Goal: Task Accomplishment & Management: Complete application form

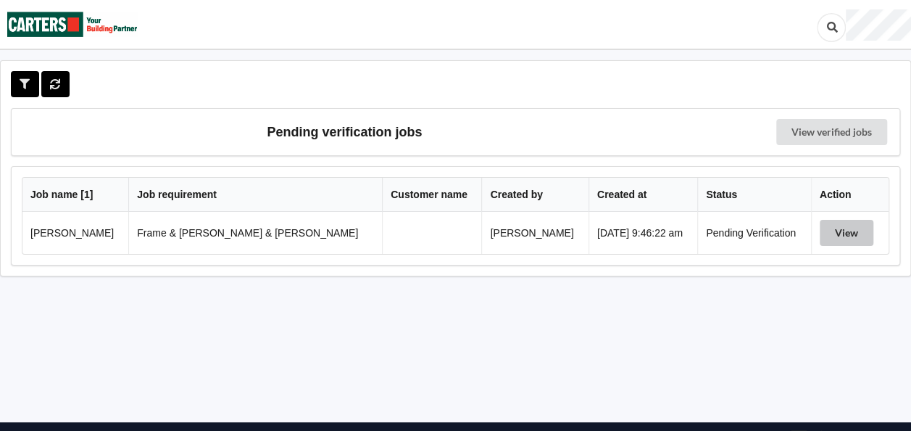
click at [820, 232] on button "View" at bounding box center [847, 233] width 54 height 26
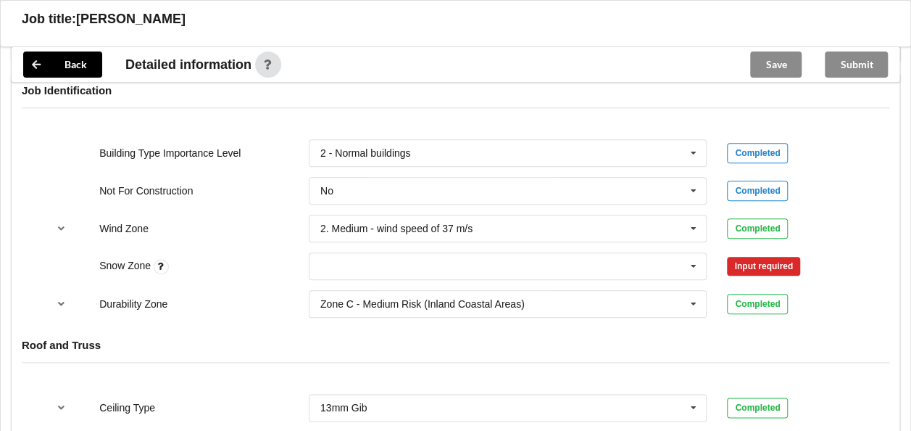
scroll to position [652, 0]
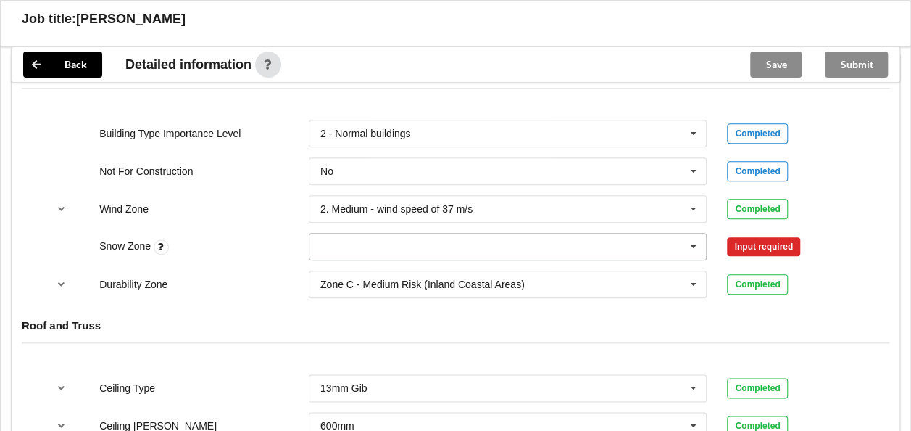
click at [389, 233] on input "text" at bounding box center [508, 246] width 397 height 26
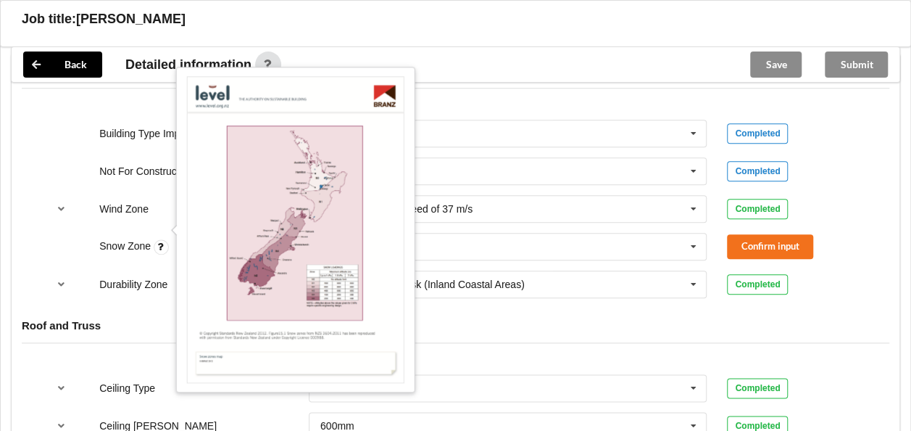
click at [162, 239] on icon at bounding box center [161, 246] width 15 height 15
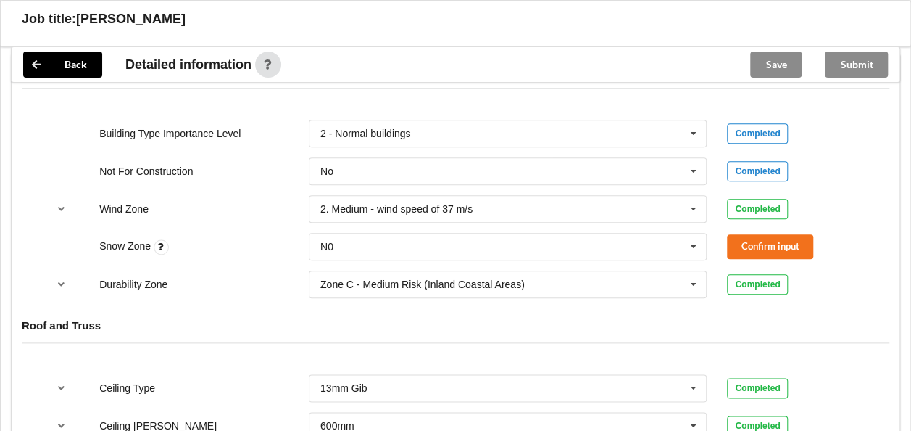
click at [162, 239] on icon at bounding box center [161, 246] width 15 height 15
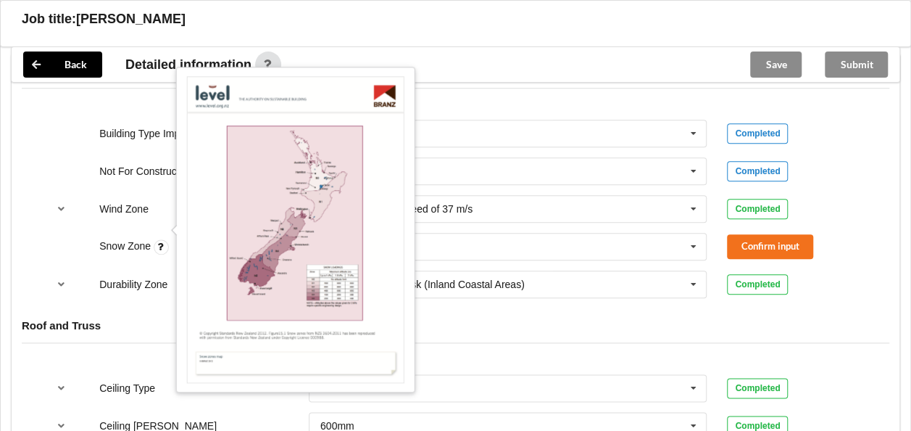
click at [162, 239] on icon at bounding box center [161, 246] width 15 height 15
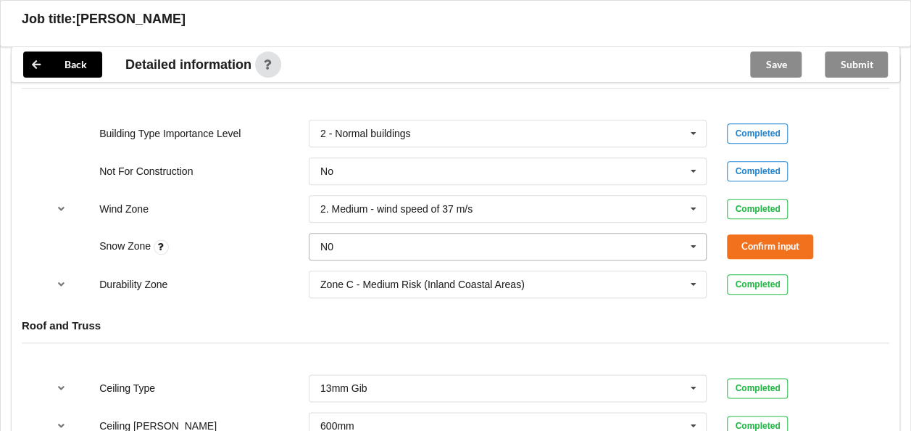
click at [695, 233] on icon at bounding box center [694, 246] width 22 height 27
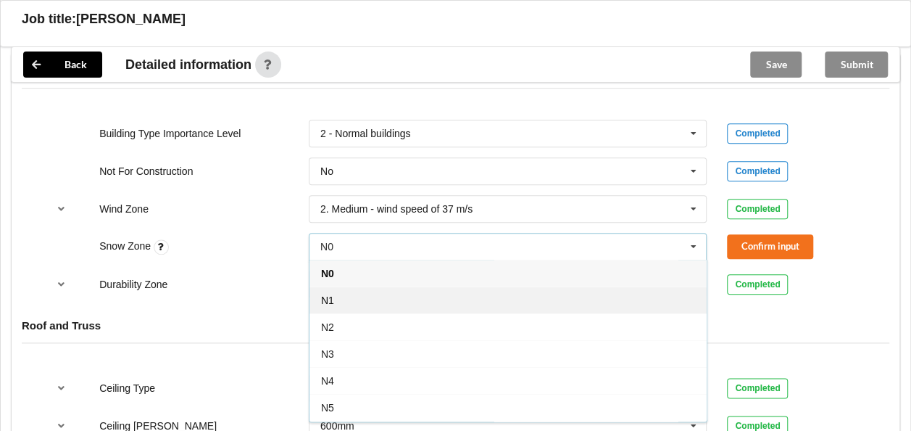
click at [420, 286] on div "N1" at bounding box center [508, 299] width 397 height 27
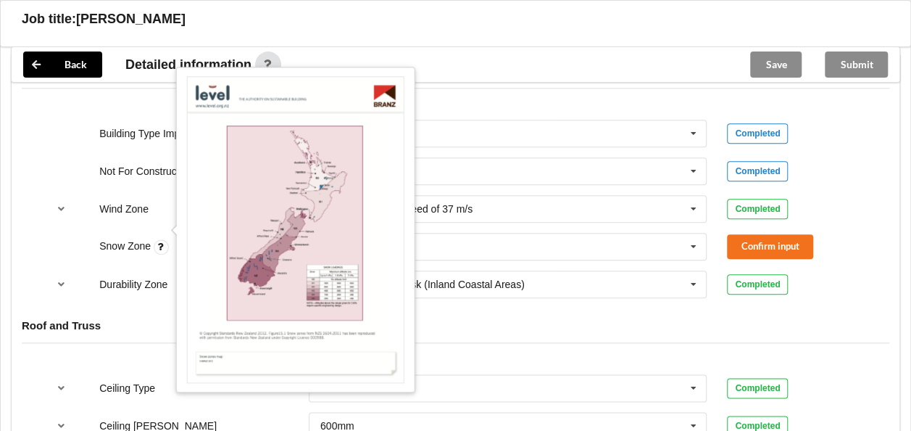
click at [164, 239] on icon at bounding box center [161, 246] width 15 height 15
click at [161, 239] on icon at bounding box center [161, 246] width 15 height 15
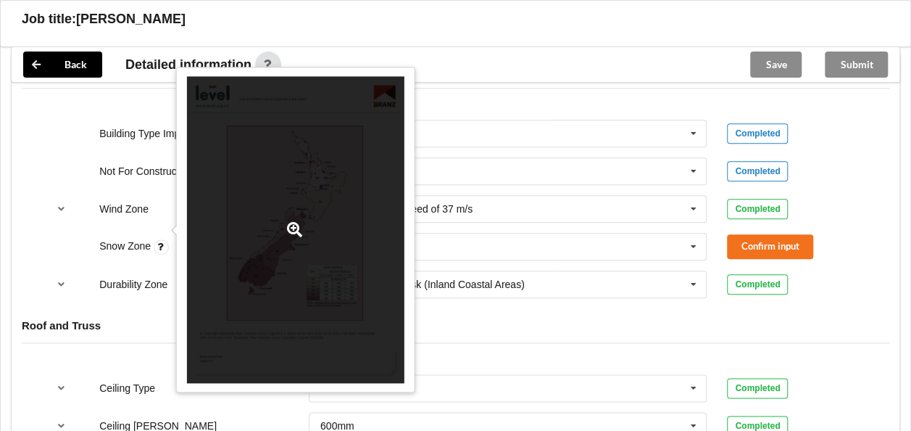
click at [294, 227] on icon at bounding box center [295, 229] width 18 height 15
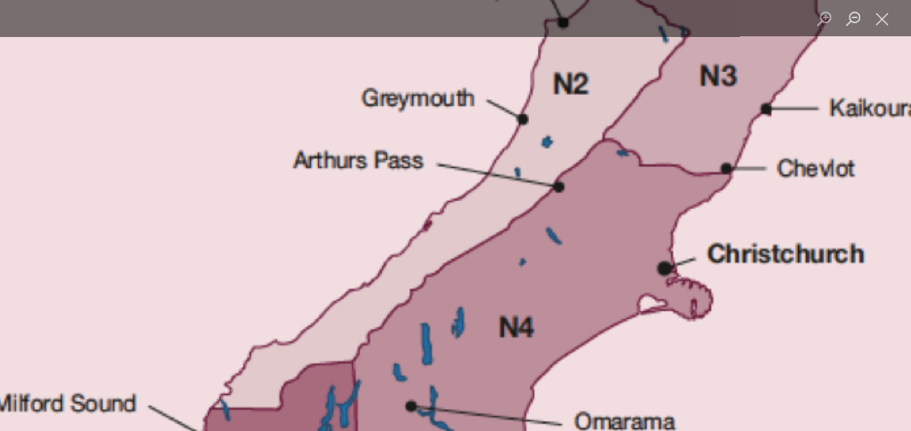
scroll to position [217, 0]
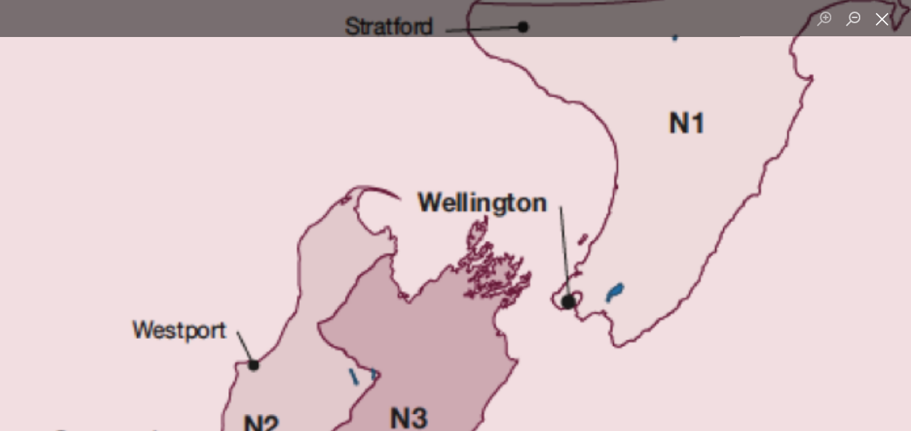
click at [876, 16] on button "Close lightbox" at bounding box center [882, 18] width 29 height 25
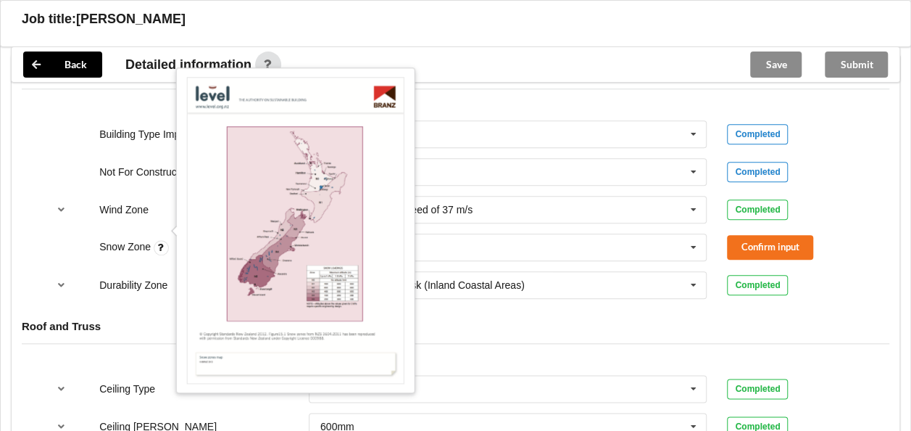
scroll to position [652, 0]
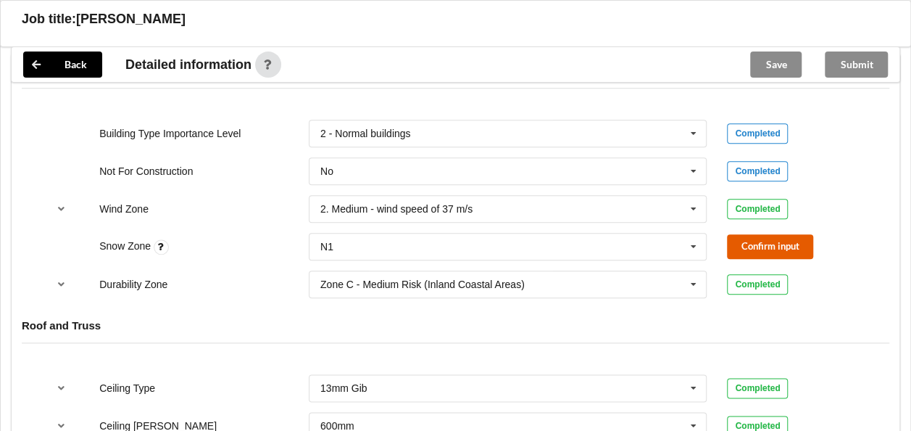
click at [774, 234] on button "Confirm input" at bounding box center [770, 246] width 86 height 24
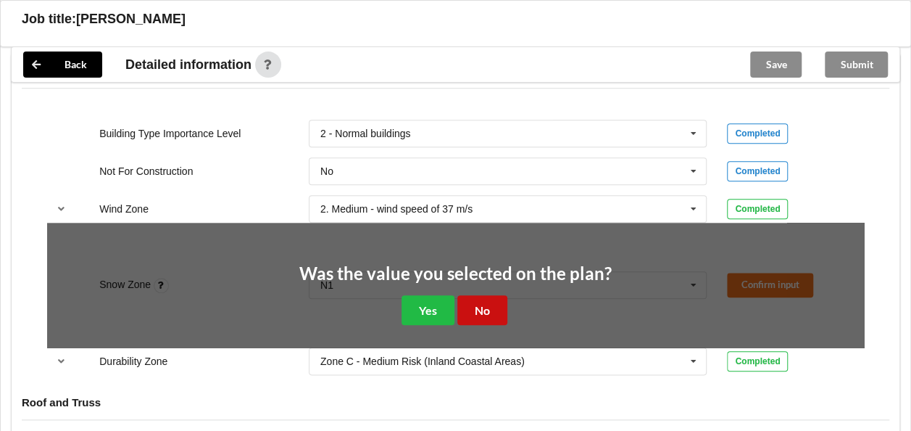
click at [483, 295] on button "No" at bounding box center [482, 310] width 50 height 30
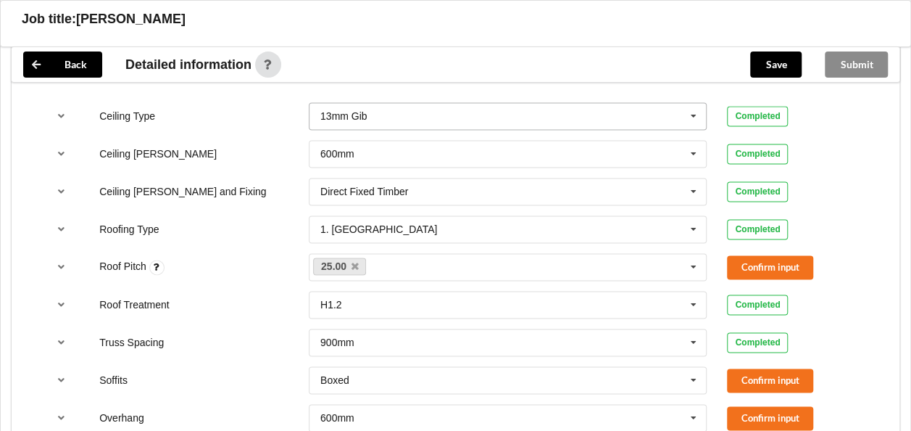
scroll to position [942, 0]
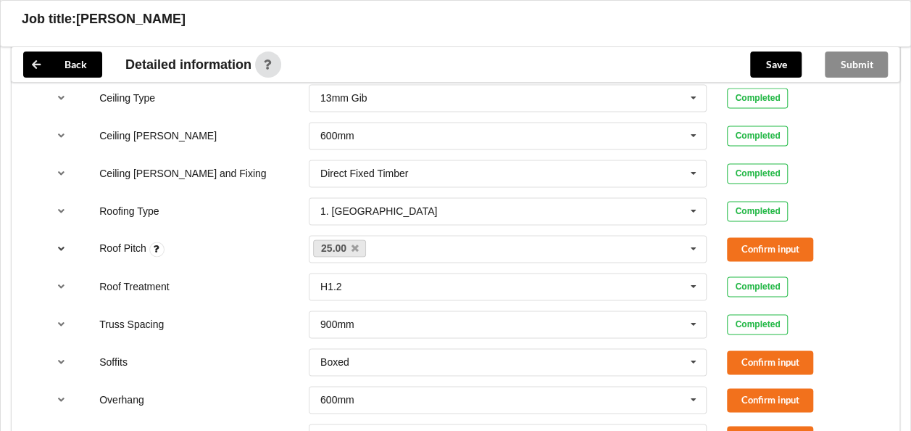
click at [67, 236] on button "reference-toggle" at bounding box center [61, 249] width 28 height 26
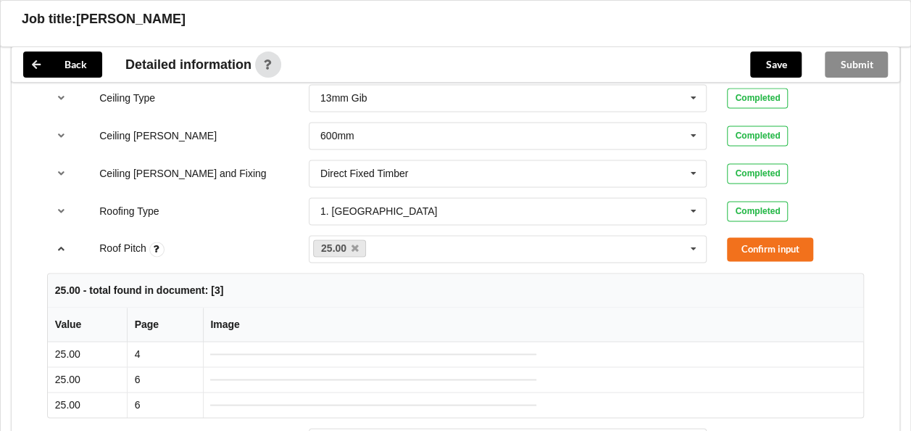
click at [67, 236] on button "reference-toggle" at bounding box center [61, 249] width 28 height 26
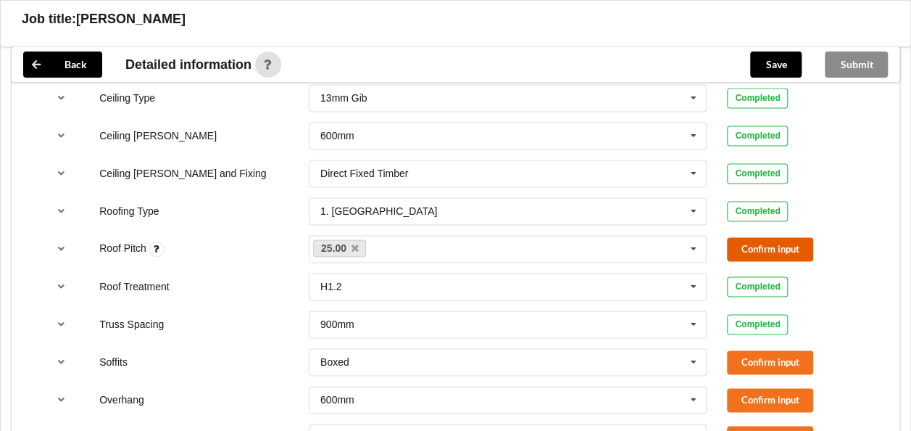
click at [742, 237] on button "Confirm input" at bounding box center [770, 249] width 86 height 24
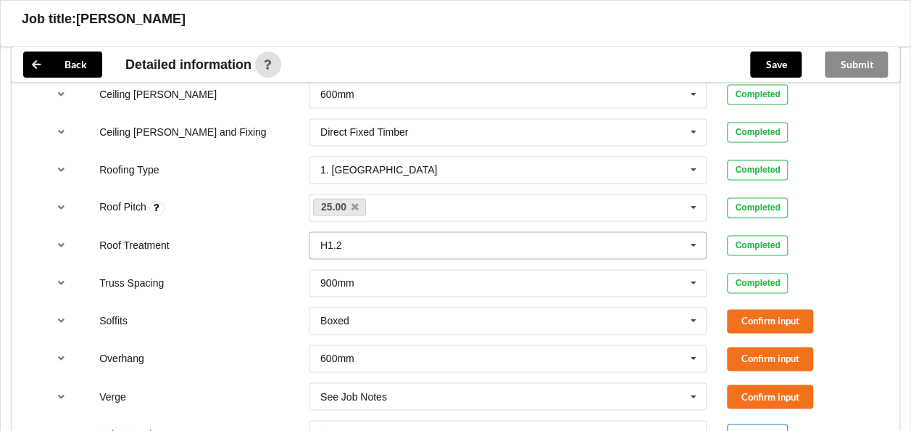
scroll to position [1087, 0]
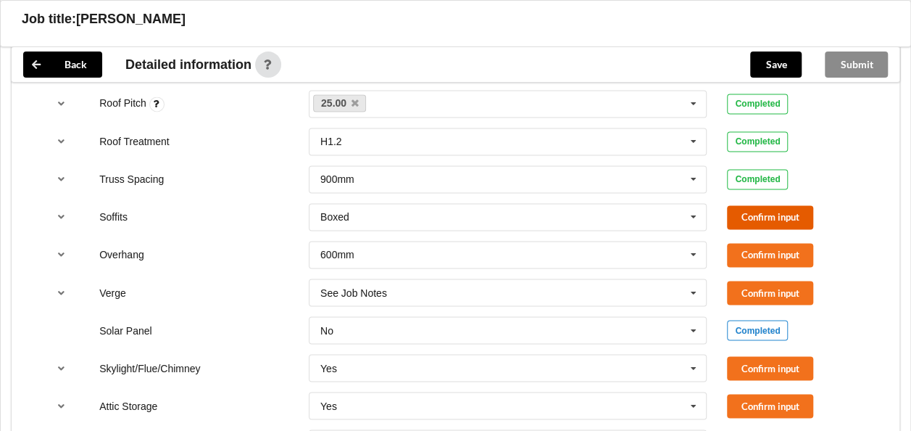
click at [762, 205] on button "Confirm input" at bounding box center [770, 217] width 86 height 24
click at [61, 287] on icon "reference-toggle" at bounding box center [61, 291] width 12 height 9
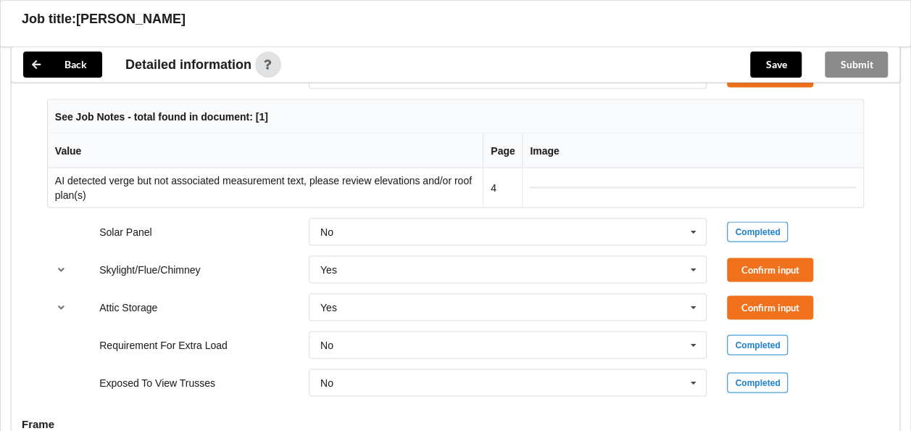
scroll to position [1160, 0]
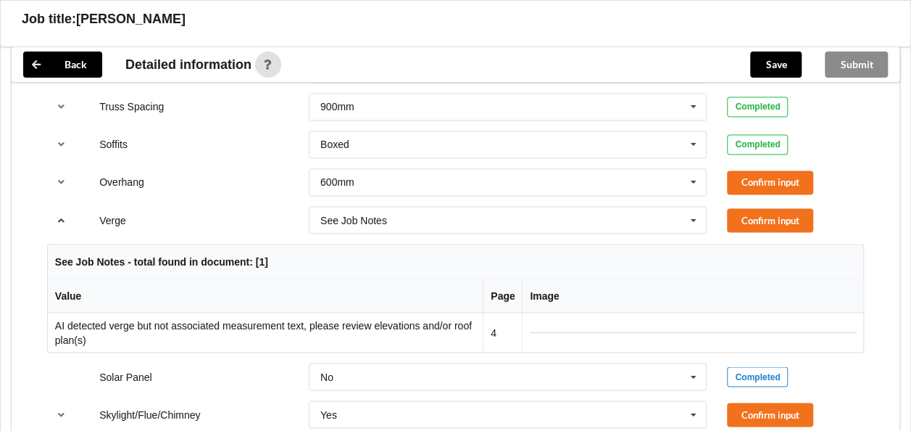
click at [59, 215] on icon "reference-toggle" at bounding box center [61, 219] width 12 height 9
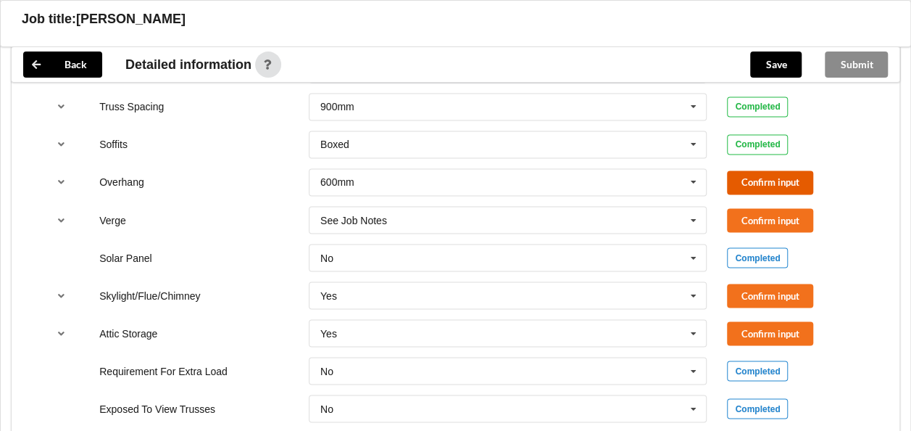
click at [758, 170] on button "Confirm input" at bounding box center [770, 182] width 86 height 24
click at [692, 207] on icon at bounding box center [694, 220] width 22 height 27
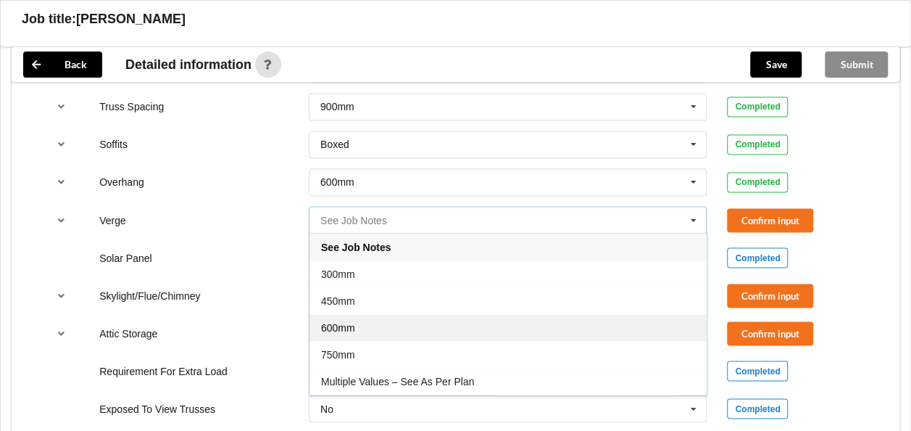
scroll to position [23, 0]
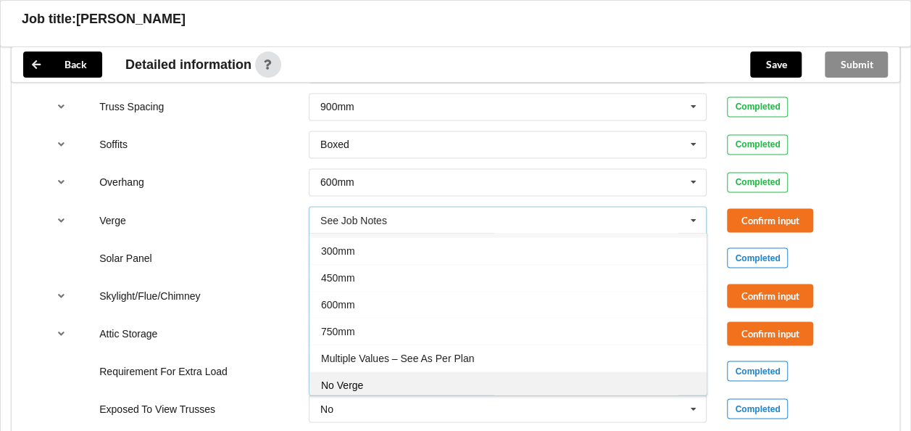
click at [385, 370] on div "No Verge" at bounding box center [508, 383] width 397 height 27
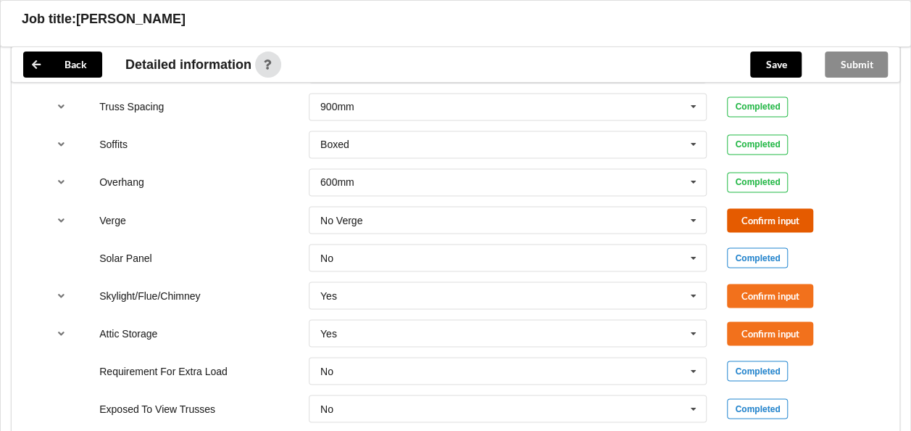
click at [757, 208] on button "Confirm input" at bounding box center [770, 220] width 86 height 24
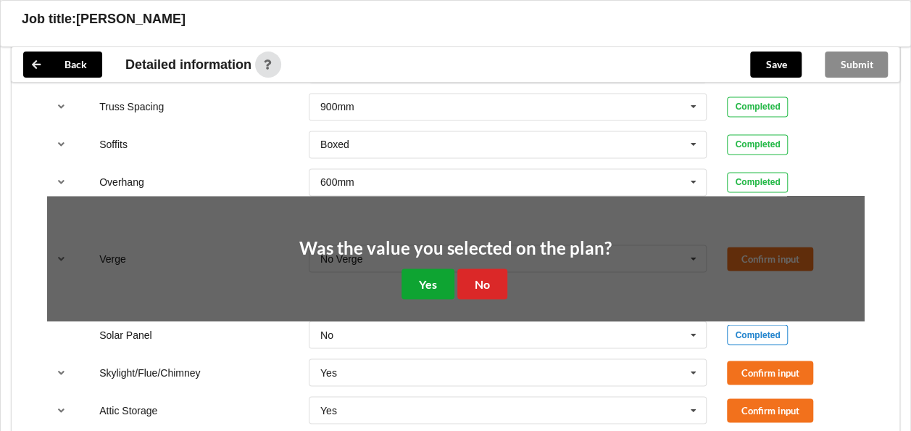
click at [431, 268] on button "Yes" at bounding box center [428, 283] width 53 height 30
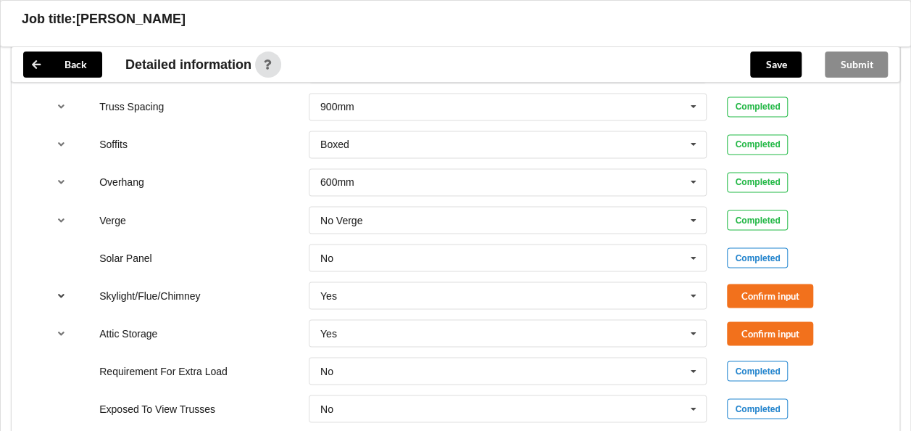
click at [62, 290] on icon "reference-toggle" at bounding box center [61, 294] width 12 height 9
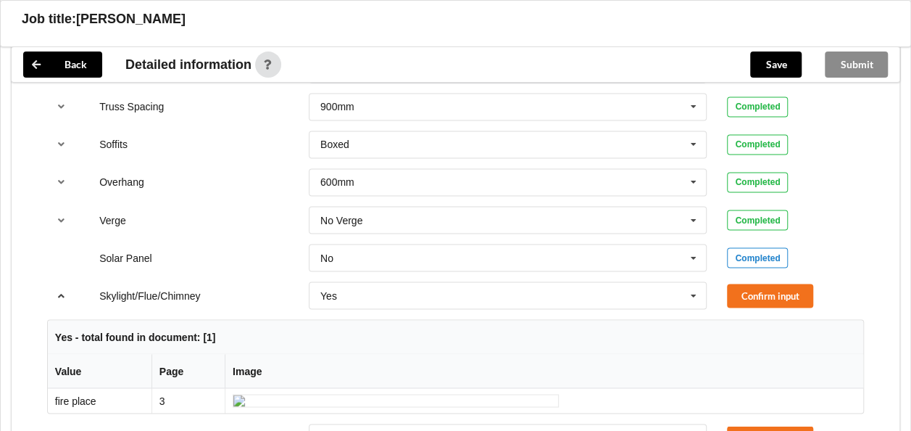
click at [62, 290] on icon "reference-toggle" at bounding box center [61, 294] width 12 height 9
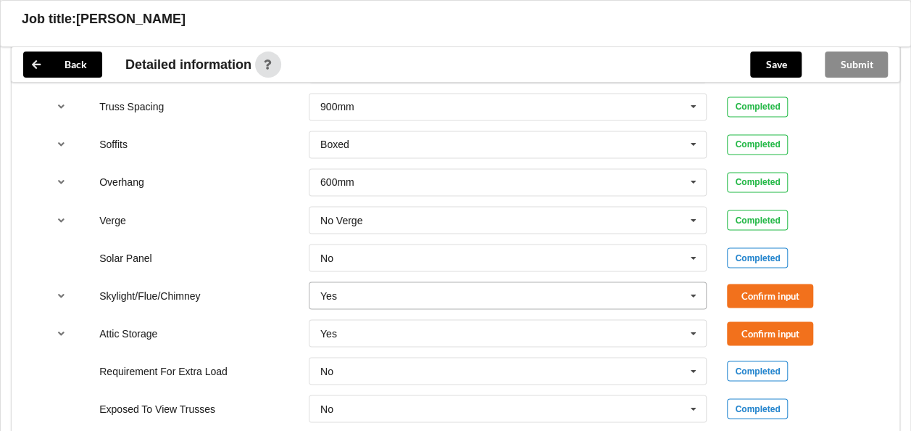
click at [697, 282] on icon at bounding box center [694, 295] width 22 height 27
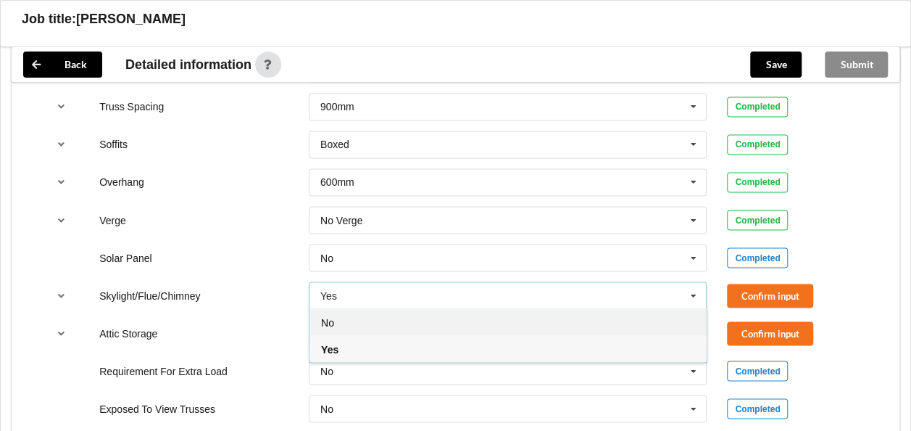
click at [411, 310] on div "No" at bounding box center [508, 321] width 397 height 27
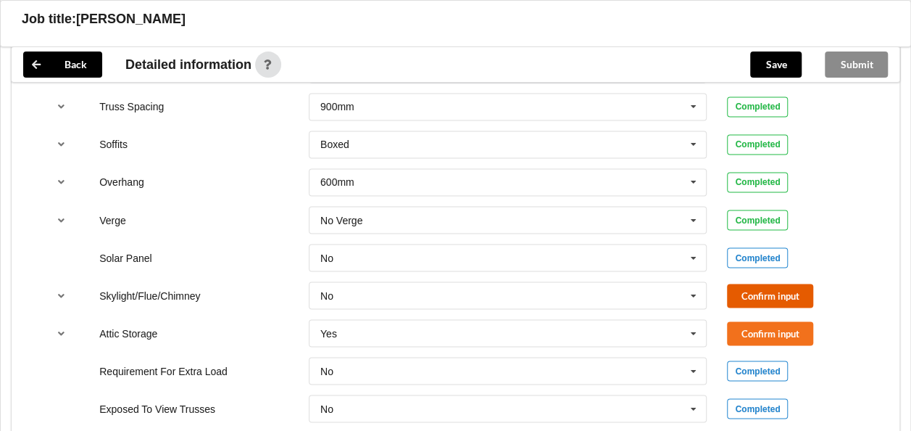
click at [753, 283] on button "Confirm input" at bounding box center [770, 295] width 86 height 24
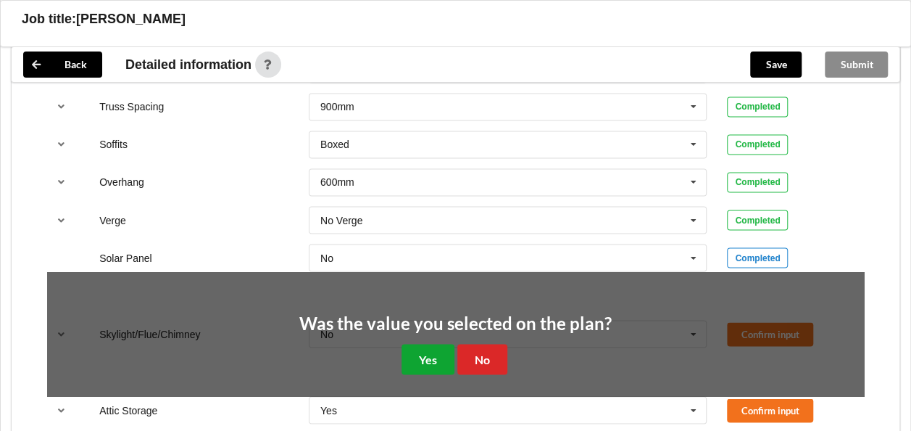
click at [438, 344] on button "Yes" at bounding box center [428, 359] width 53 height 30
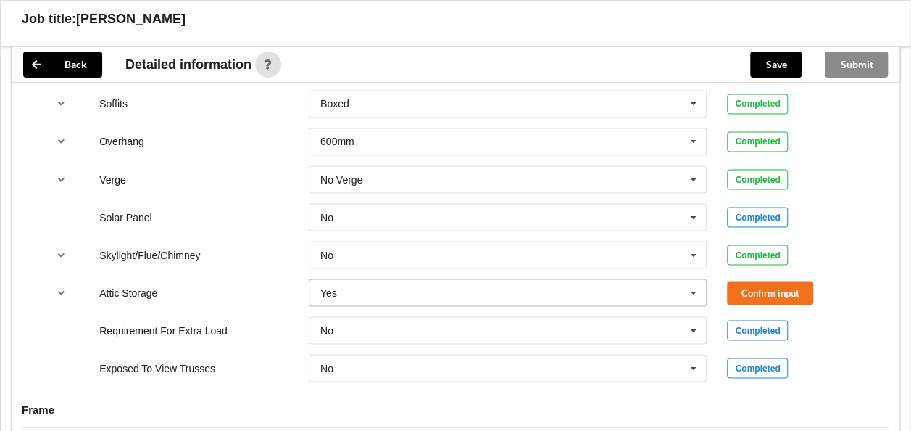
scroll to position [1232, 0]
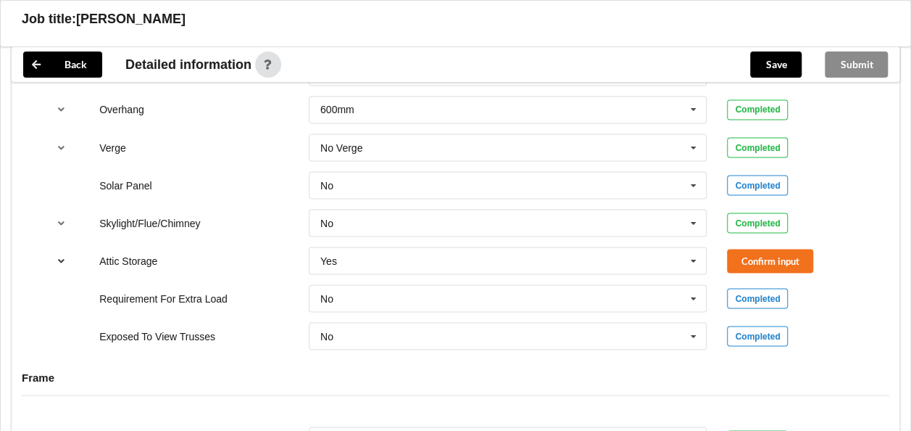
click at [59, 255] on icon "reference-toggle" at bounding box center [61, 259] width 12 height 9
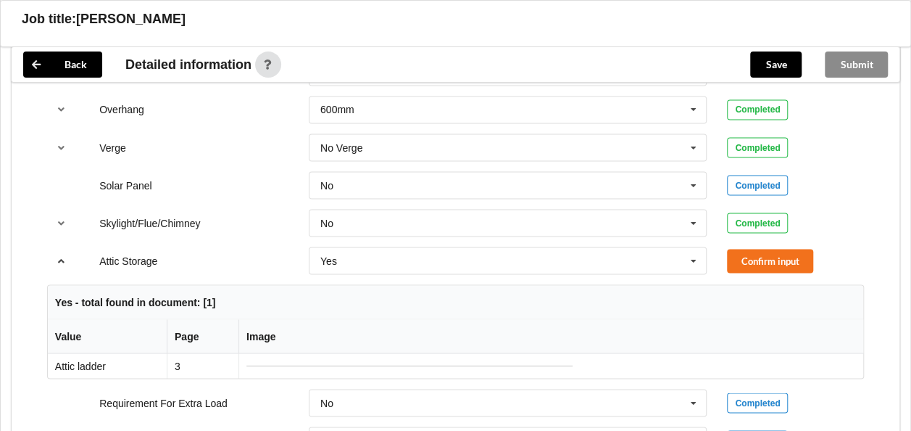
click at [59, 255] on icon "reference-toggle" at bounding box center [61, 259] width 12 height 9
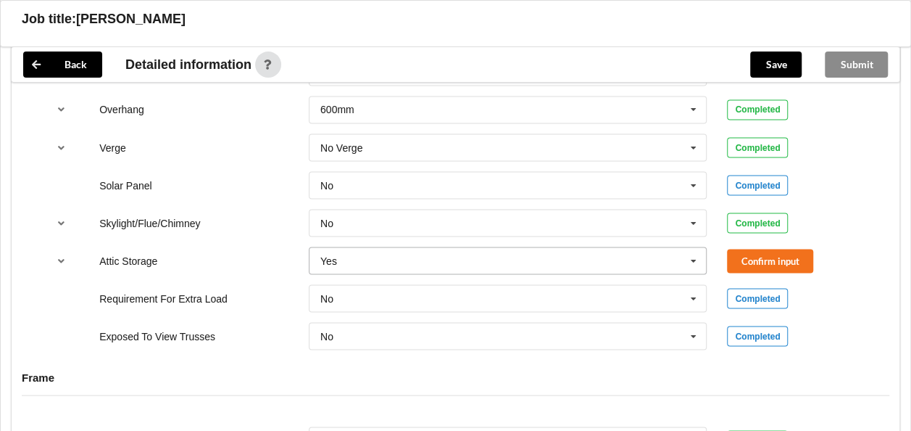
click at [692, 247] on icon at bounding box center [694, 260] width 22 height 27
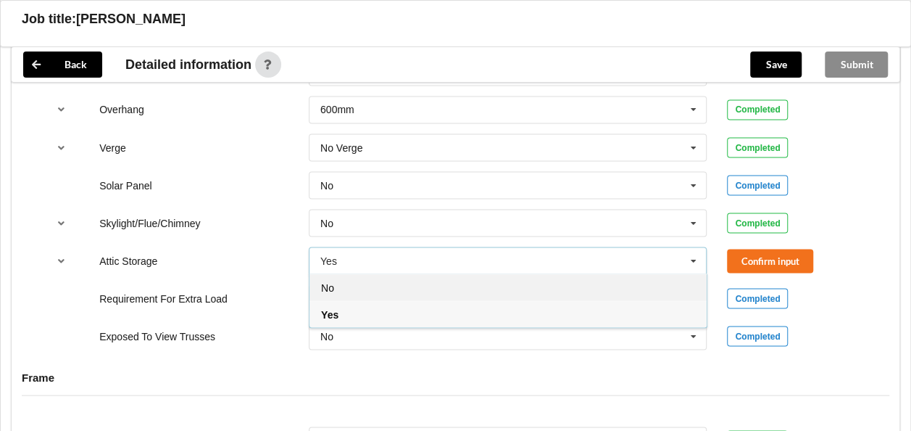
click at [420, 277] on div "No" at bounding box center [508, 286] width 397 height 27
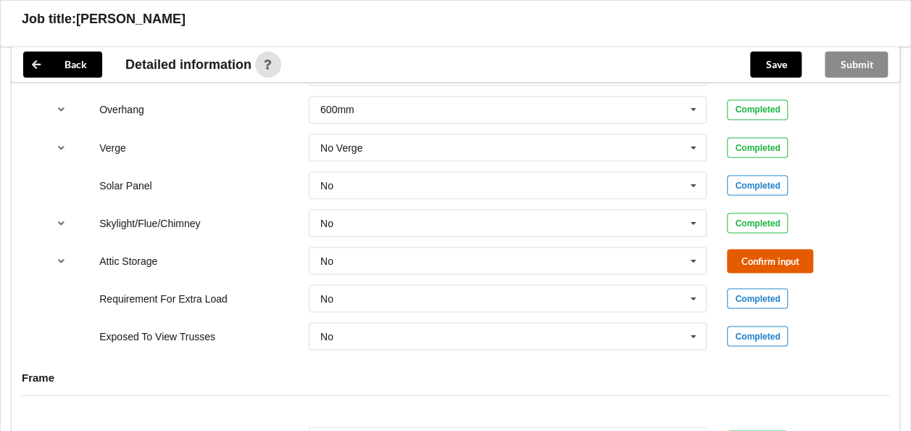
click at [744, 249] on button "Confirm input" at bounding box center [770, 261] width 86 height 24
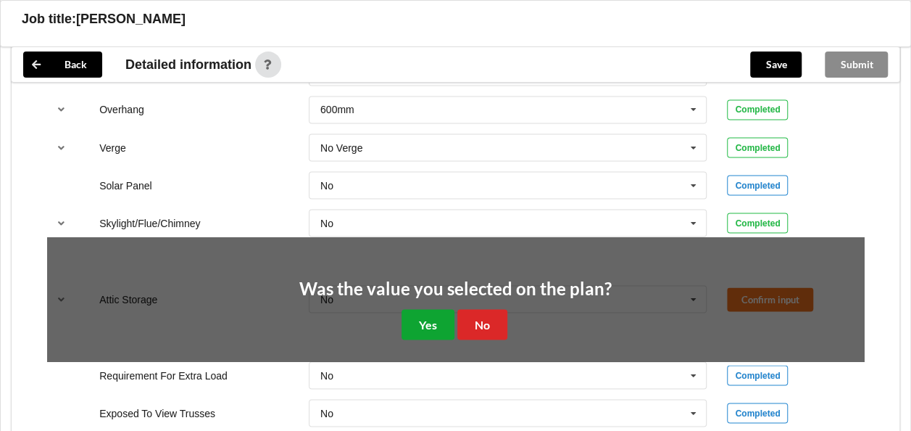
click at [428, 309] on button "Yes" at bounding box center [428, 324] width 53 height 30
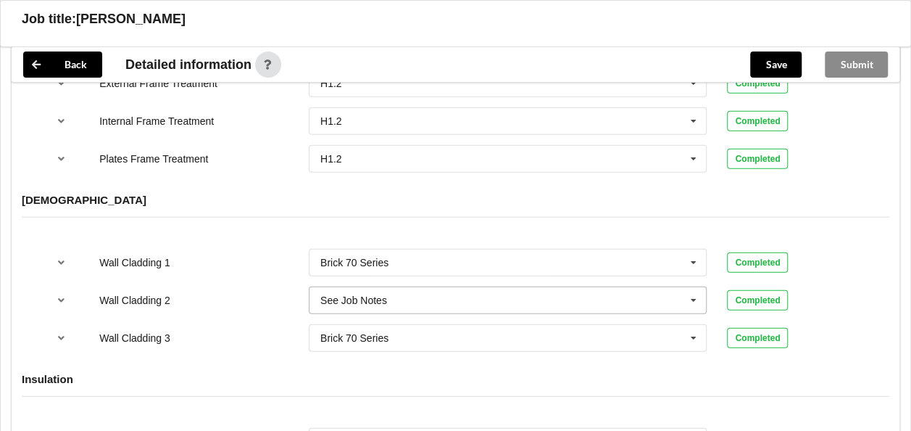
scroll to position [1812, 0]
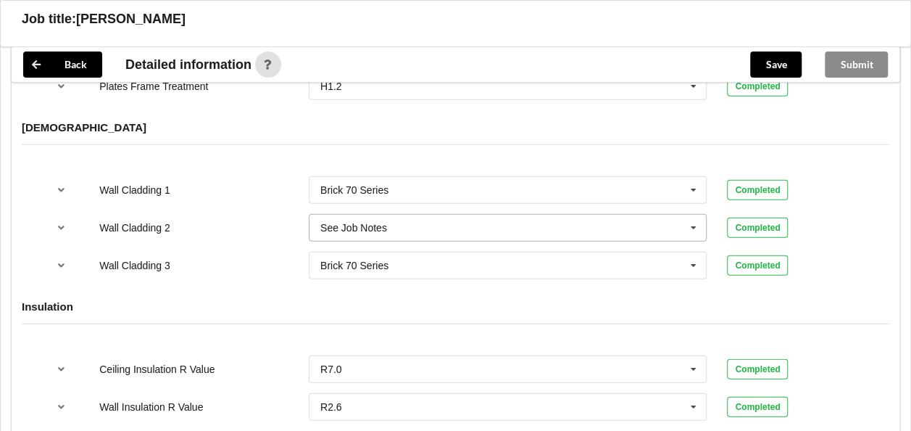
click at [697, 215] on icon at bounding box center [694, 228] width 22 height 27
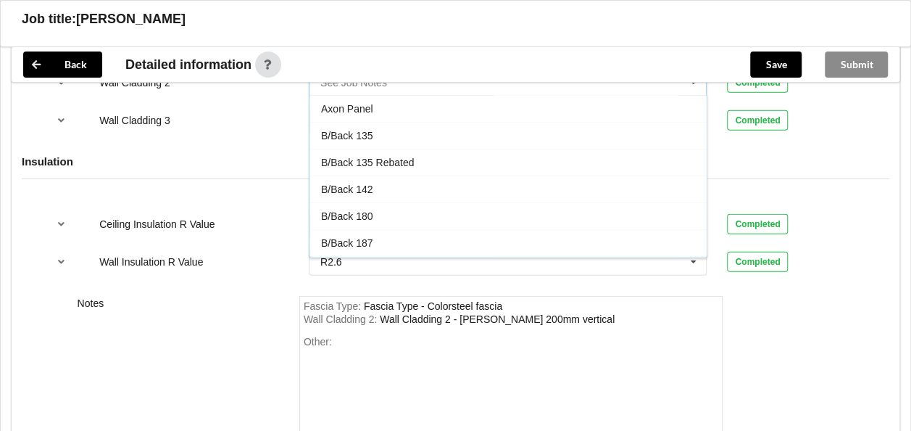
scroll to position [0, 0]
click at [265, 238] on div "Wall Insulation R Value R2.6 None R1.0 R1.2 R1.3 R1.4 R1.5 R1.6 R1.8 R1.9 R2.0 …" at bounding box center [455, 262] width 837 height 48
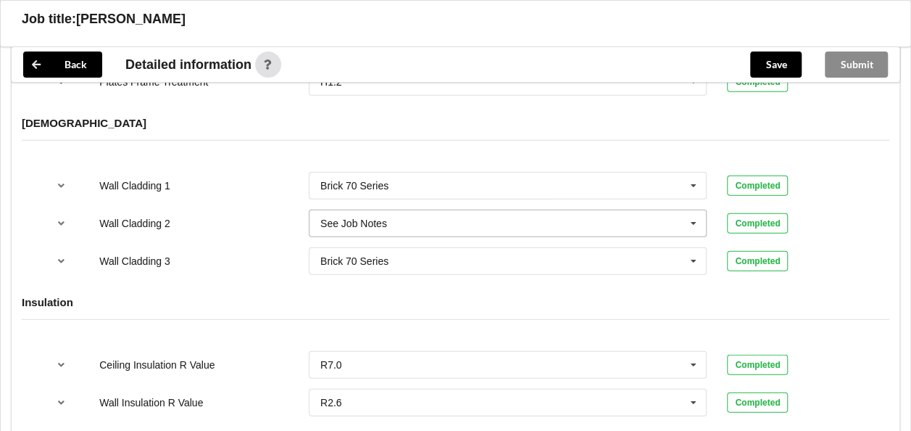
scroll to position [1812, 0]
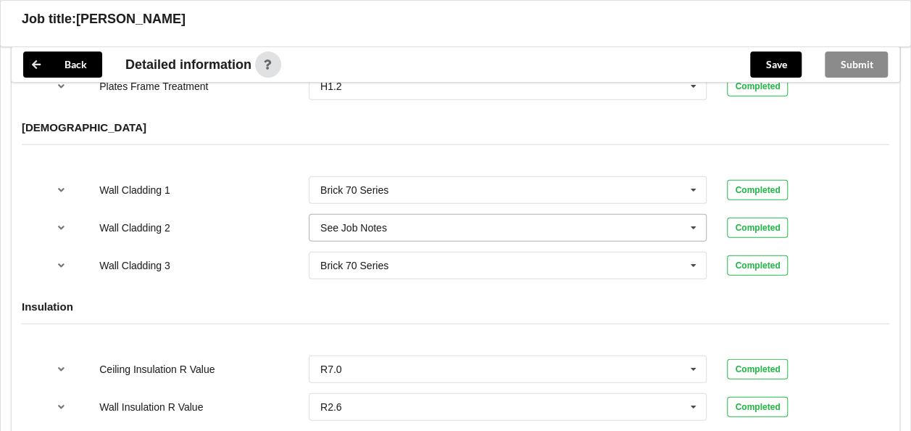
click at [400, 216] on input "text" at bounding box center [508, 228] width 397 height 26
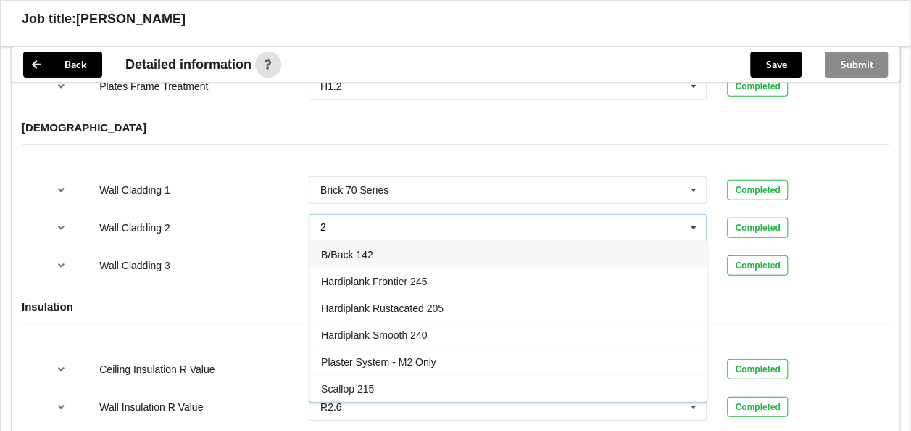
scroll to position [0, 0]
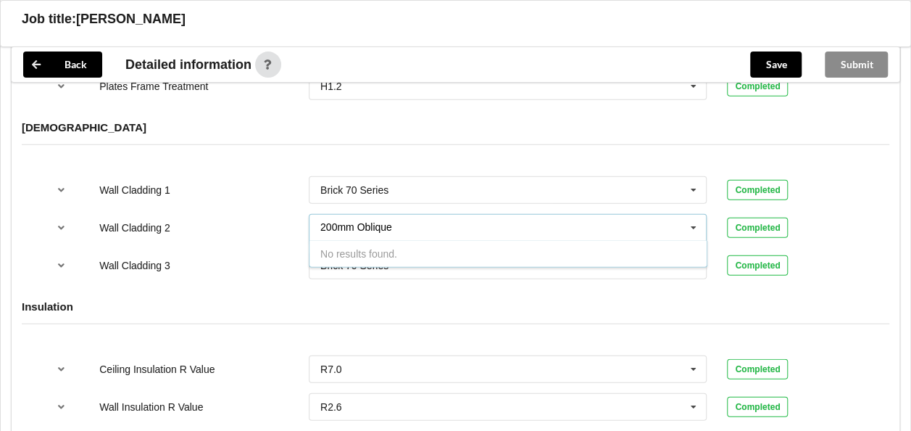
type input "200mm Oblique"
click at [256, 257] on div "Wall Cladding 3 Brick 70 Series Axon Panel B/Back 135 B/Back 135 Rebated B/Back…" at bounding box center [455, 265] width 837 height 48
click at [694, 215] on icon at bounding box center [694, 228] width 22 height 27
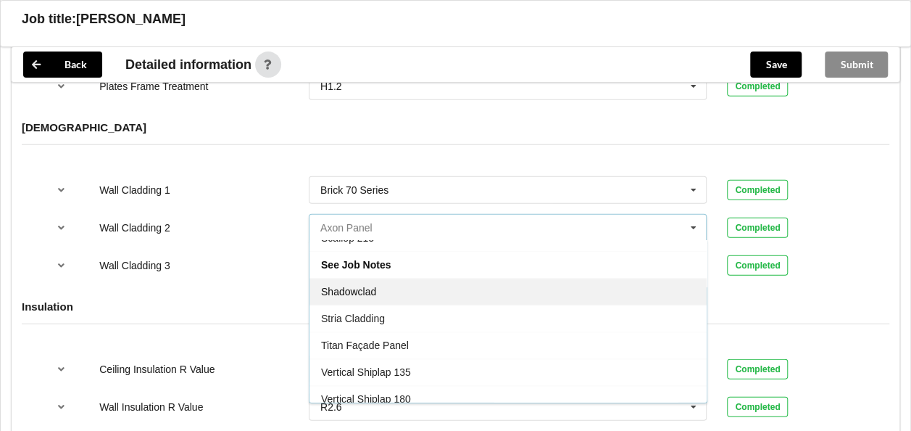
scroll to position [1885, 0]
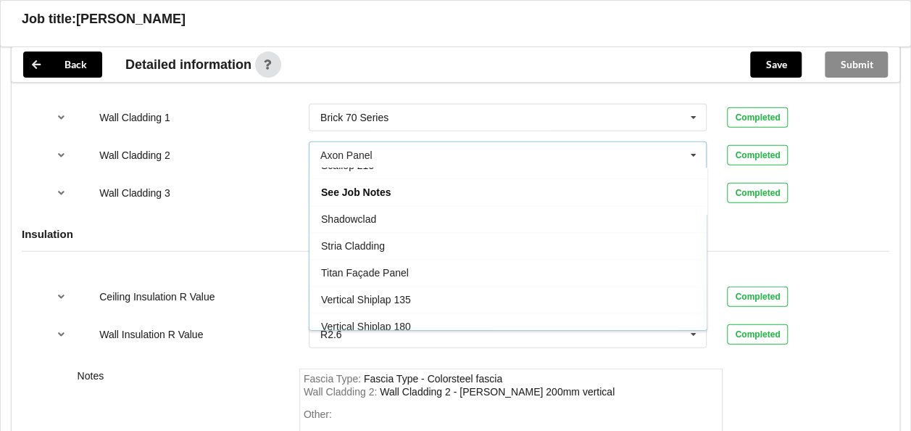
click at [261, 310] on div "Wall Insulation R Value R2.6 None R1.0 R1.2 R1.3 R1.4 R1.5 R1.6 R1.8 R1.9 R2.0 …" at bounding box center [455, 334] width 837 height 48
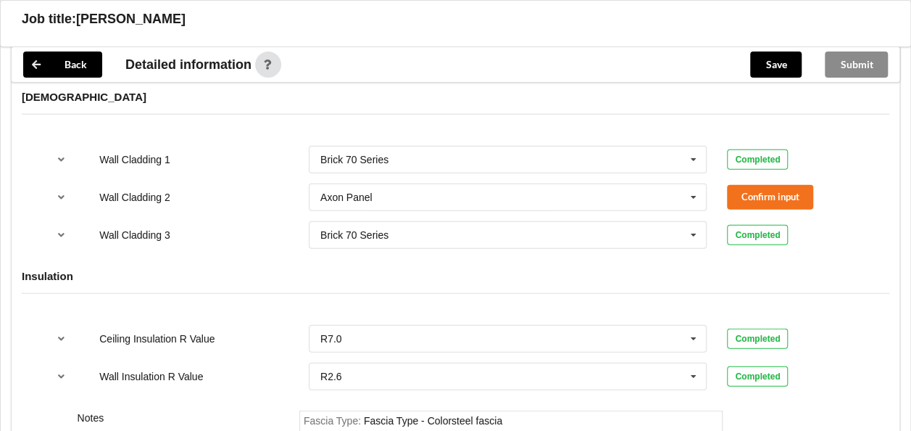
scroll to position [1812, 0]
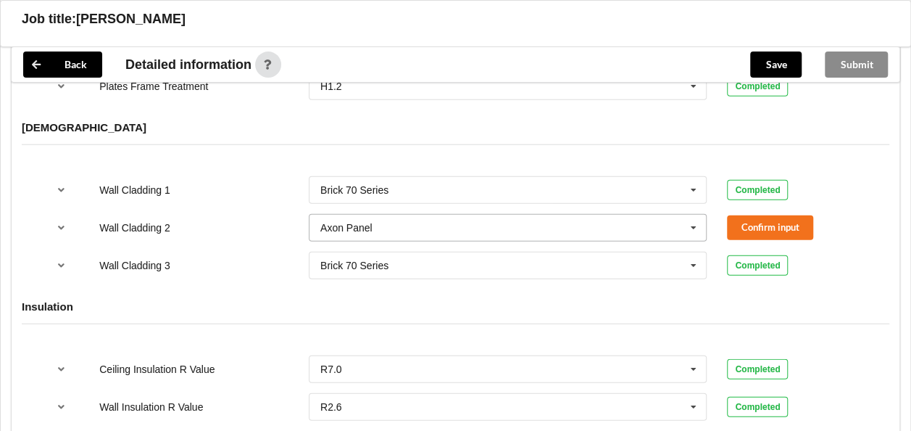
click at [692, 215] on icon at bounding box center [694, 228] width 22 height 27
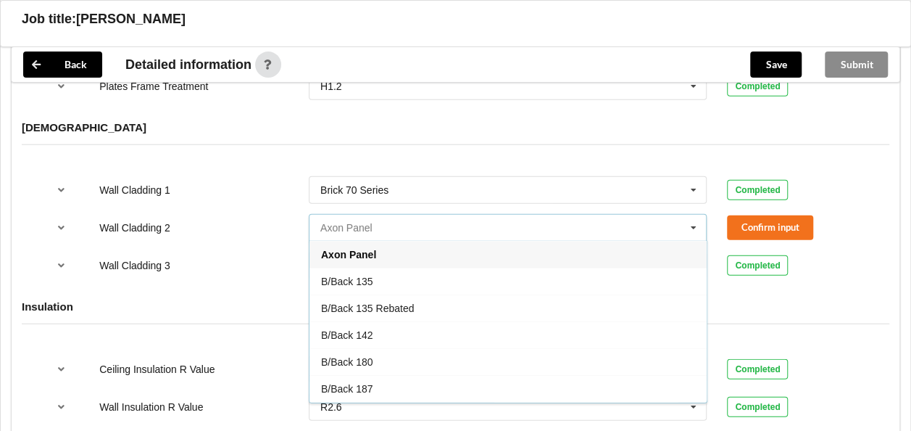
click at [399, 215] on input "text" at bounding box center [508, 228] width 397 height 26
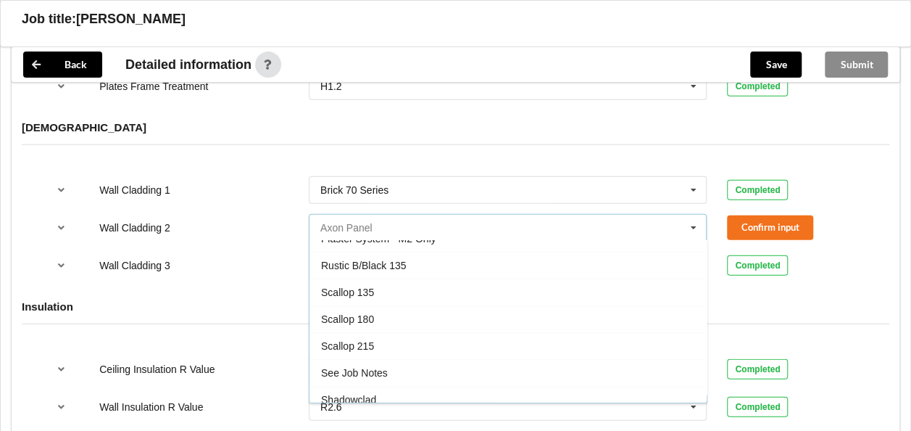
scroll to position [797, 0]
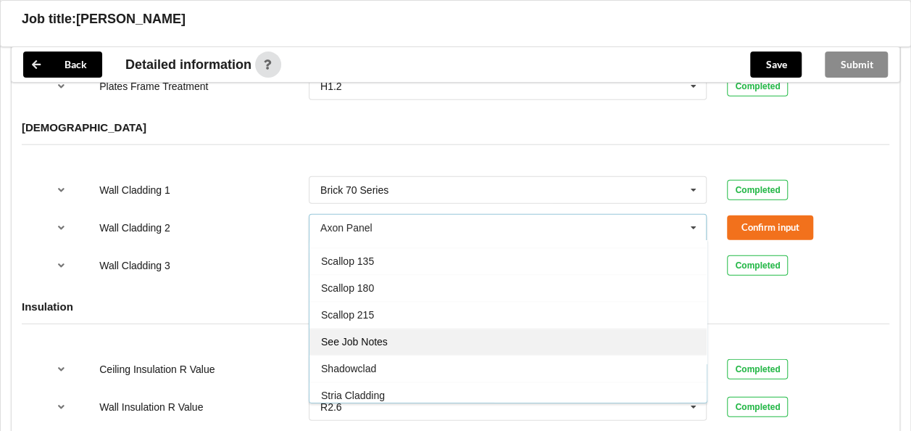
click at [403, 328] on div "See Job Notes" at bounding box center [508, 341] width 397 height 27
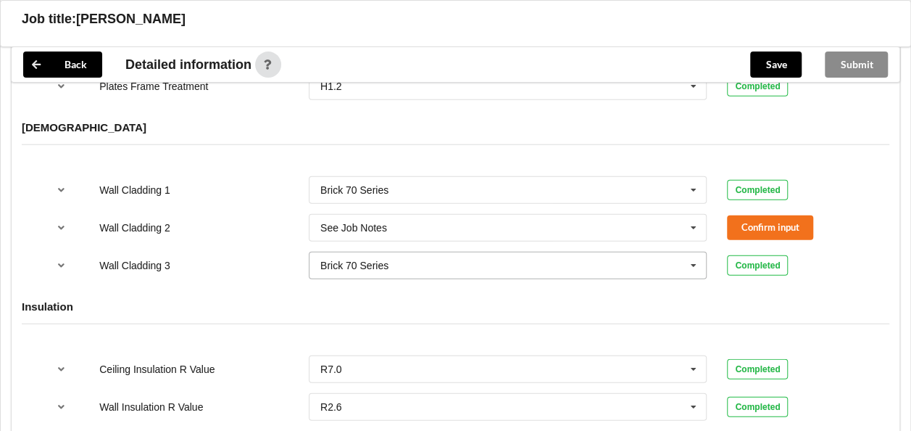
click at [693, 252] on icon at bounding box center [694, 265] width 22 height 27
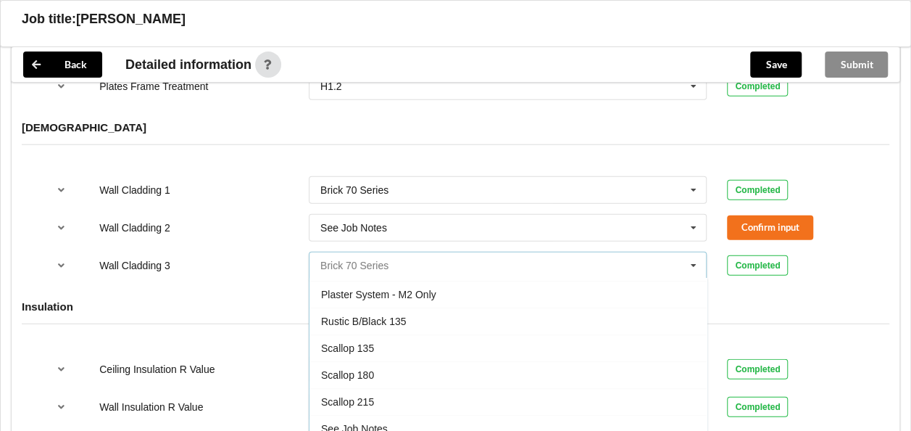
scroll to position [676, 0]
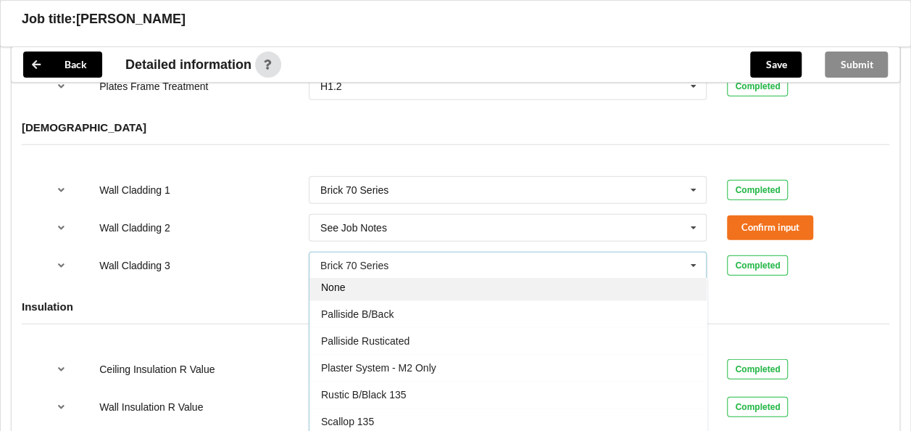
click at [448, 273] on div "None" at bounding box center [508, 286] width 397 height 27
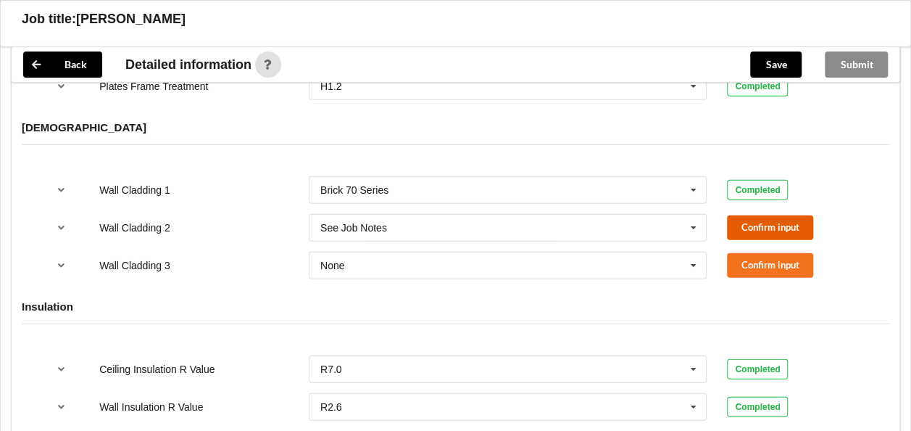
click at [737, 215] on button "Confirm input" at bounding box center [770, 227] width 86 height 24
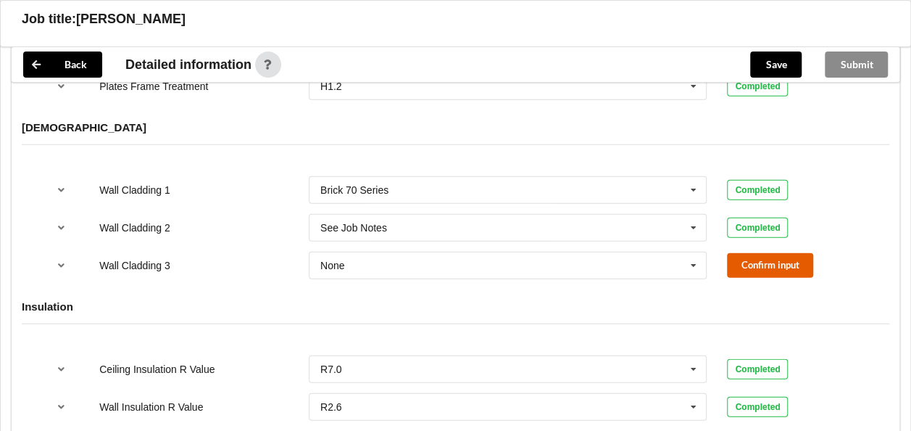
click at [735, 253] on button "Confirm input" at bounding box center [770, 265] width 86 height 24
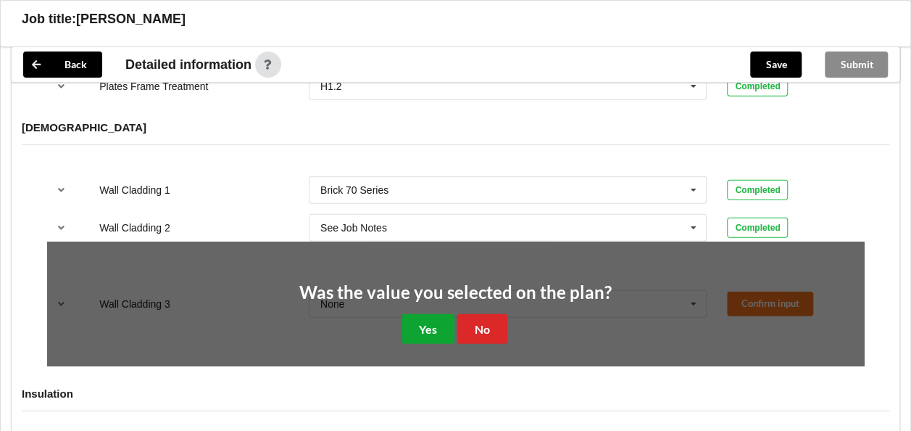
click at [423, 314] on button "Yes" at bounding box center [428, 329] width 53 height 30
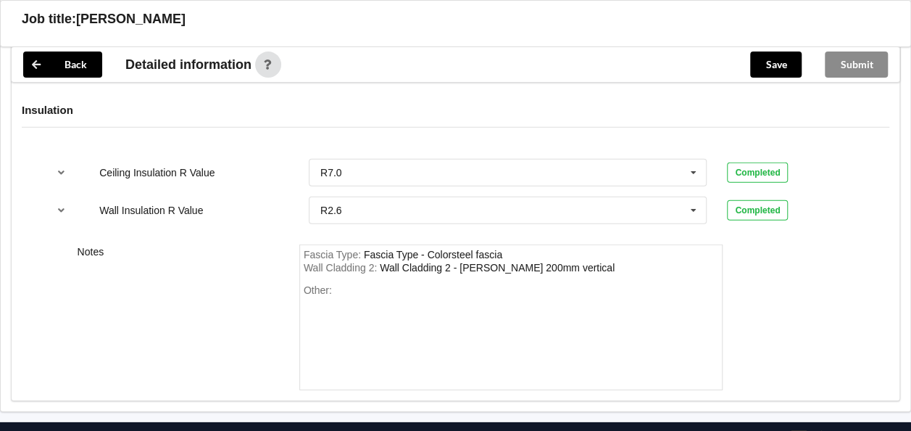
scroll to position [2052, 0]
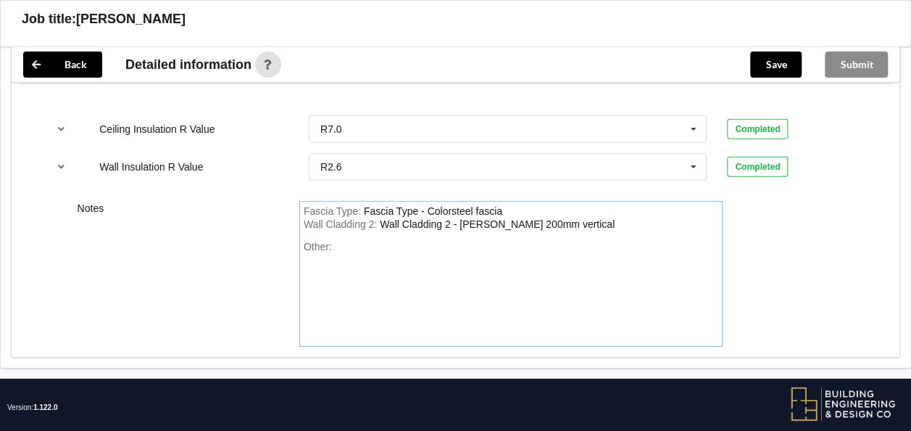
click at [341, 241] on div "Other:" at bounding box center [511, 291] width 415 height 101
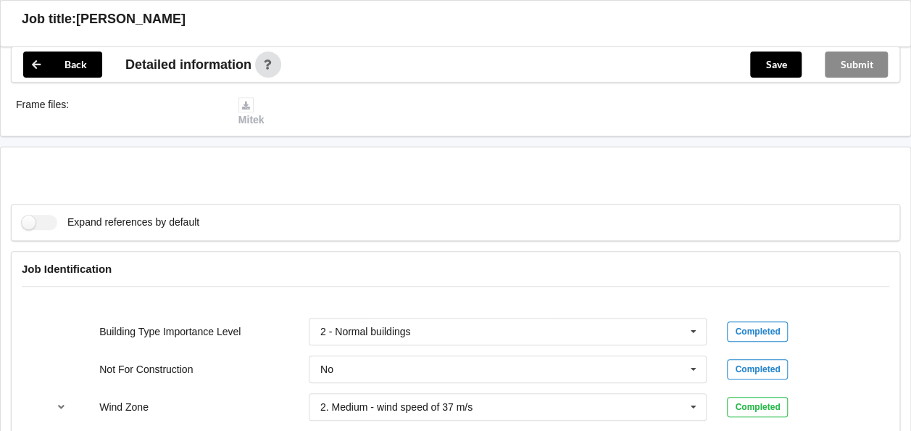
scroll to position [385, 0]
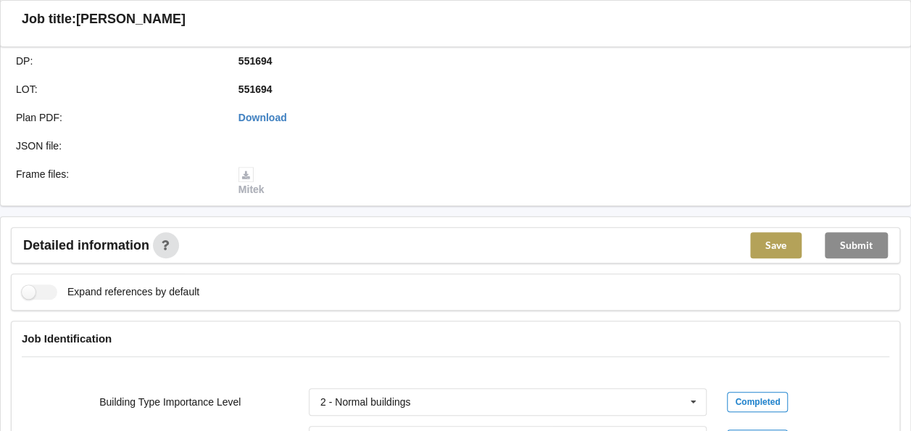
click at [777, 232] on button "Save" at bounding box center [775, 245] width 51 height 26
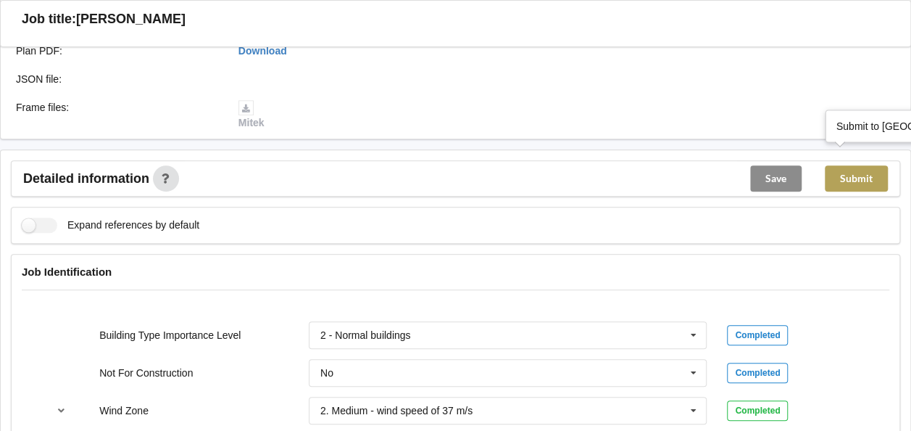
click at [853, 165] on button "Submit" at bounding box center [856, 178] width 63 height 26
